Goal: Task Accomplishment & Management: Use online tool/utility

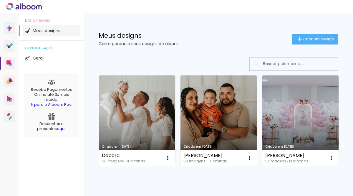
click at [221, 104] on link "Criado em [DATE]" at bounding box center [218, 120] width 76 height 90
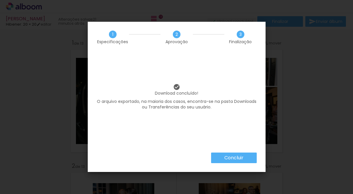
scroll to position [94, 0]
